Goal: Find specific page/section: Find specific page/section

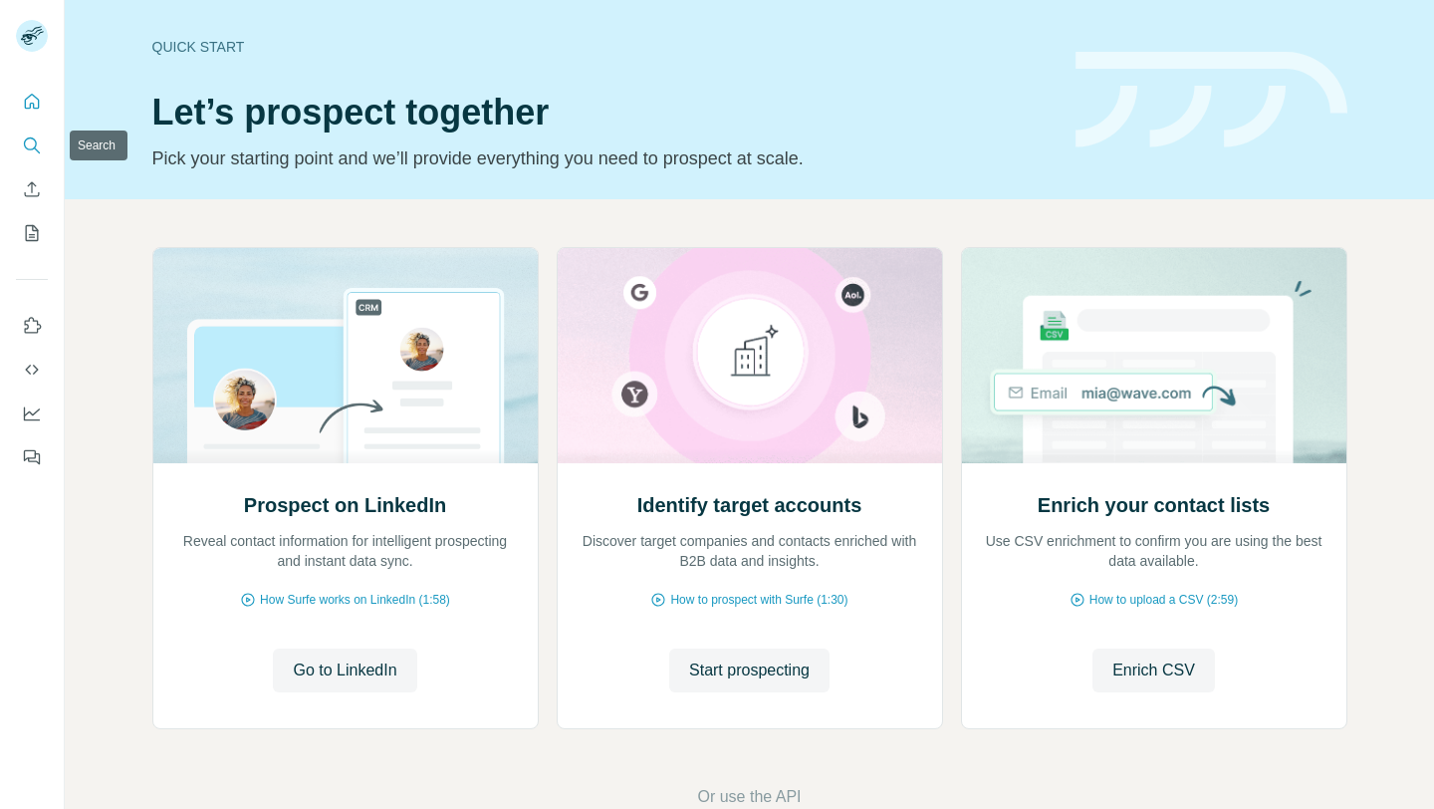
click at [35, 138] on icon "Search" at bounding box center [32, 145] width 20 height 20
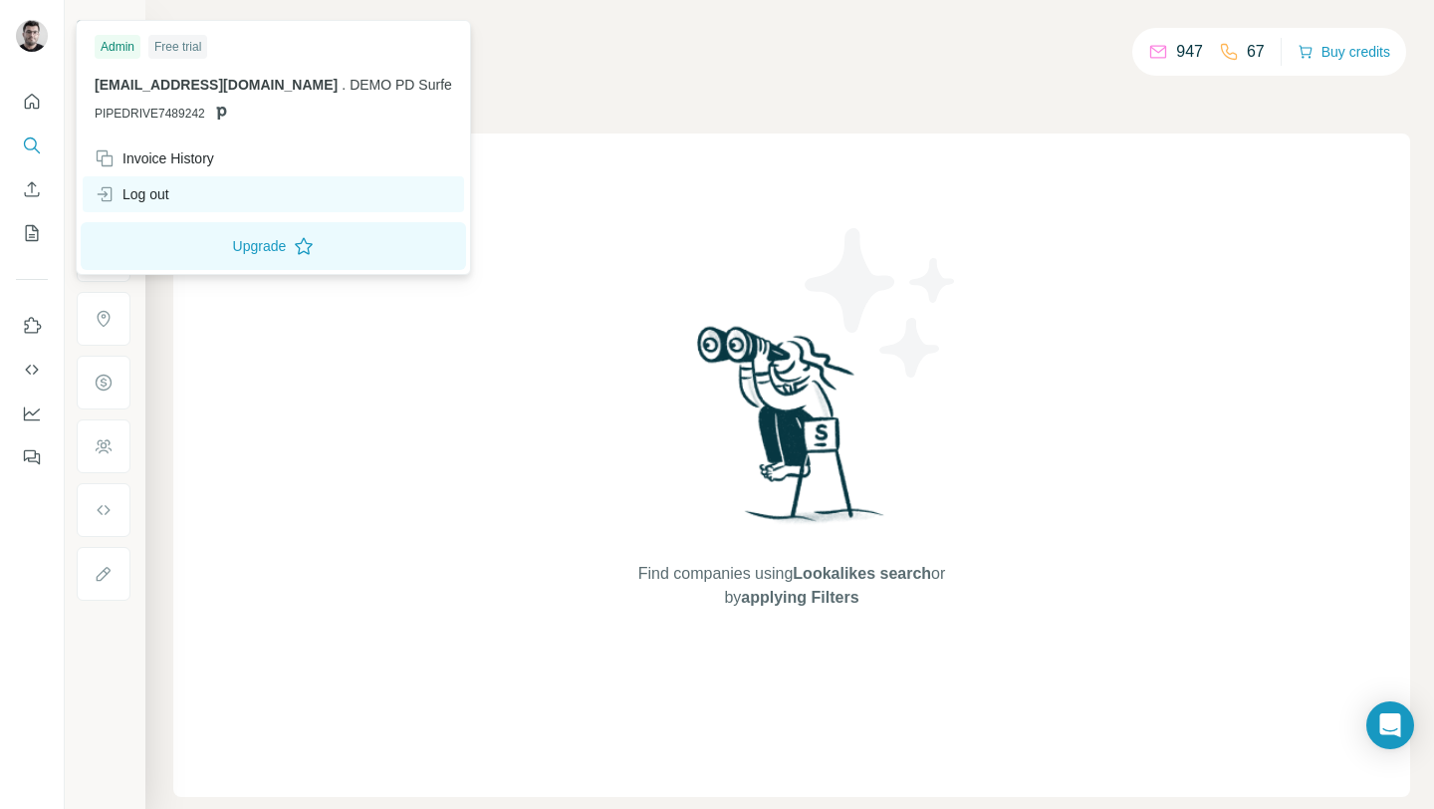
click at [215, 201] on div "Log out" at bounding box center [273, 194] width 381 height 36
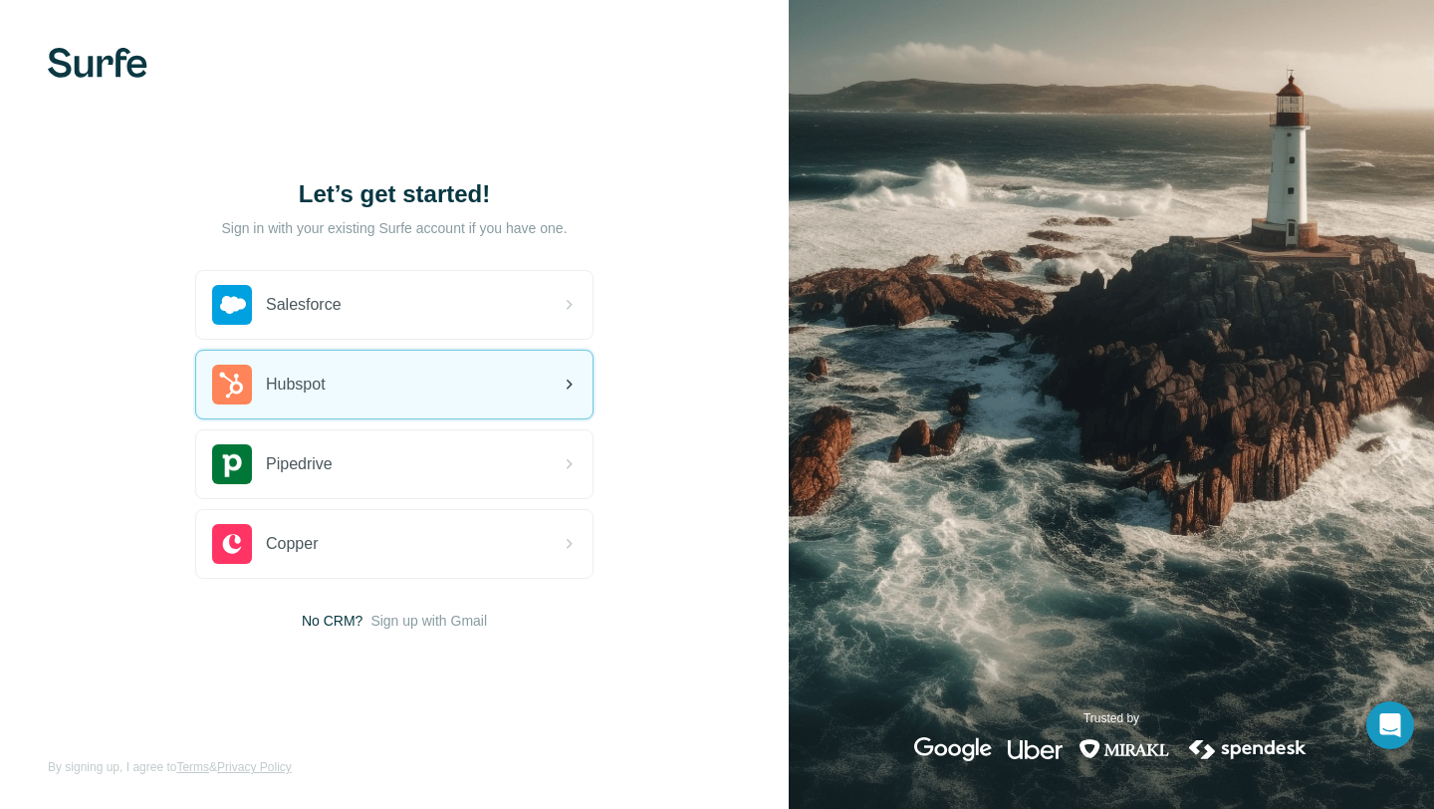
click at [325, 384] on span "Hubspot" at bounding box center [296, 385] width 60 height 24
